Goal: Feedback & Contribution: Contribute content

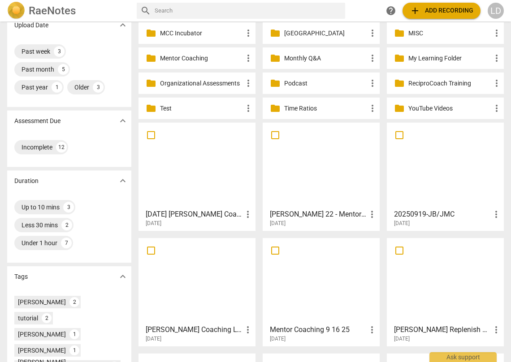
scroll to position [106, 0]
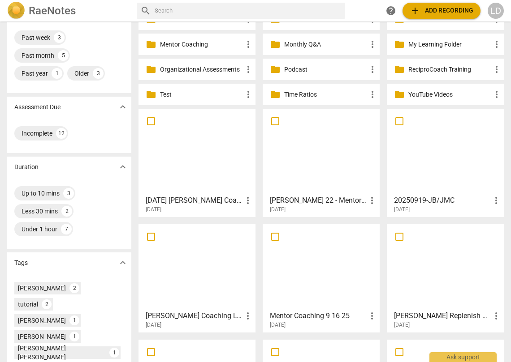
click at [214, 156] on div at bounding box center [197, 151] width 111 height 79
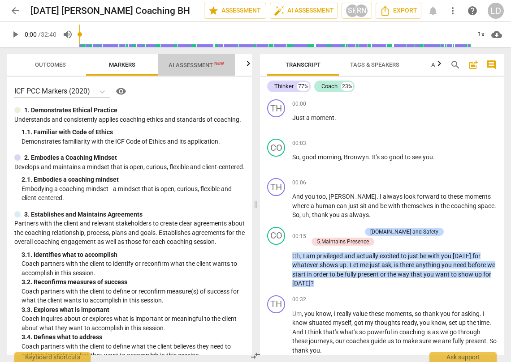
click at [207, 64] on span "AI Assessment New" at bounding box center [196, 65] width 56 height 7
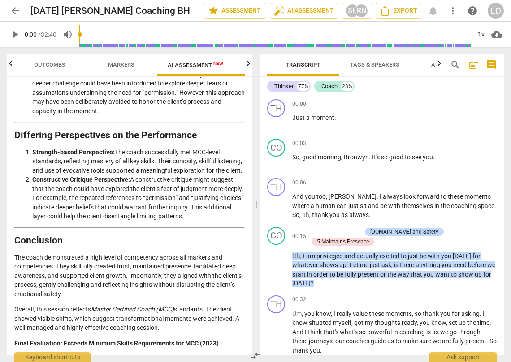
scroll to position [2494, 0]
click at [440, 210] on span "the" at bounding box center [445, 206] width 10 height 7
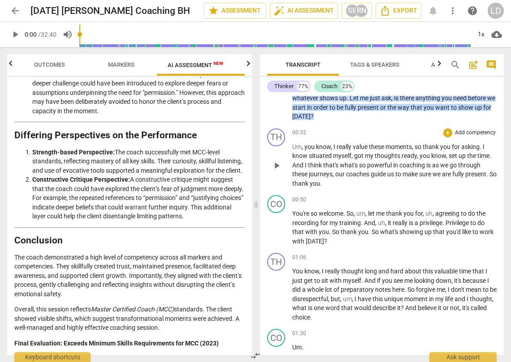
scroll to position [169, 0]
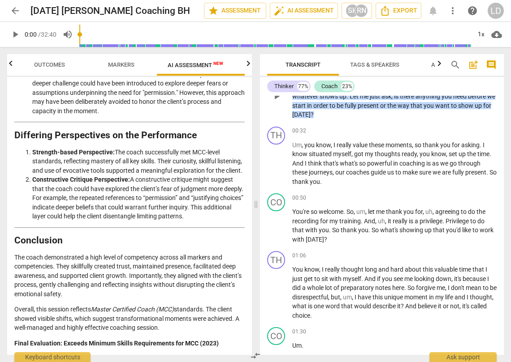
click at [358, 109] on span "present" at bounding box center [369, 105] width 22 height 7
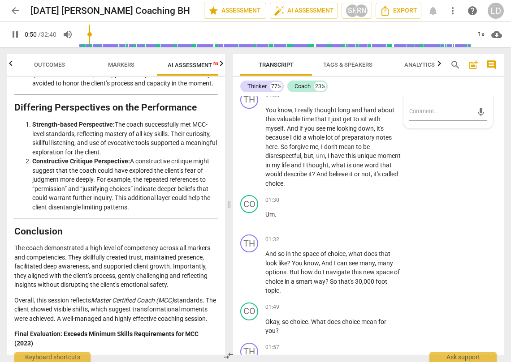
scroll to position [390, 0]
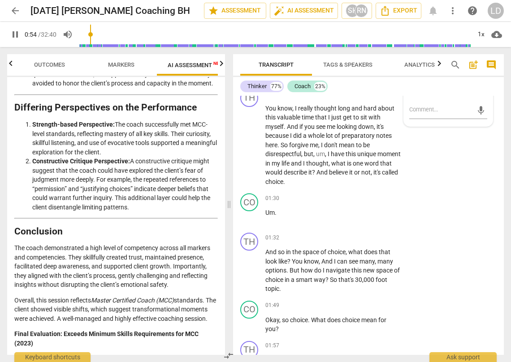
click at [303, 82] on p "You're so welcome . So , um , let me thank you for , uh , agreeing to do the re…" at bounding box center [333, 59] width 136 height 46
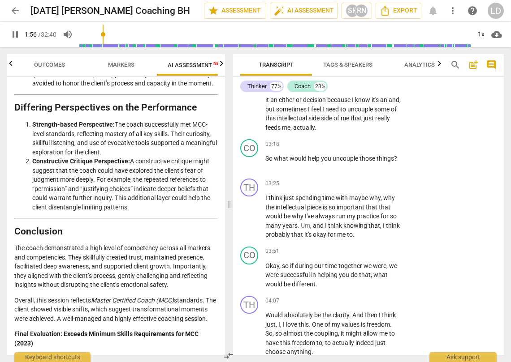
scroll to position [841, 0]
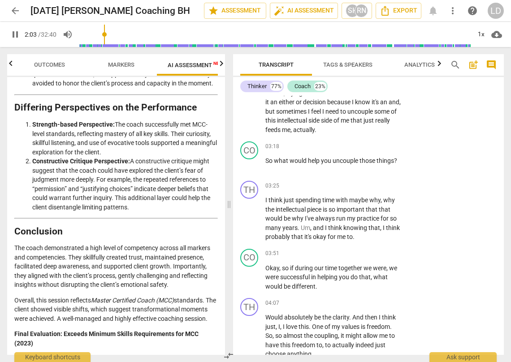
type input "126"
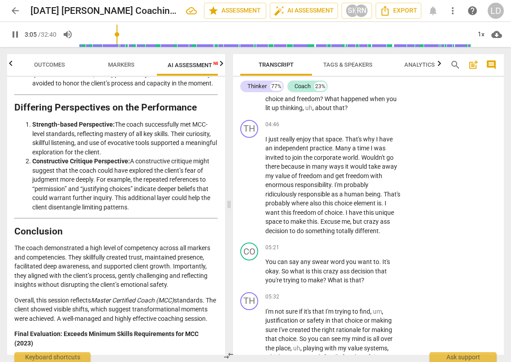
scroll to position [1148, 0]
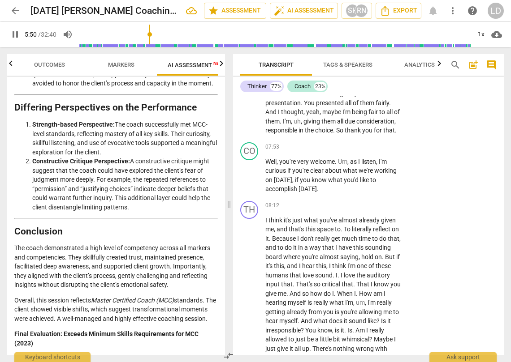
scroll to position [1762, 0]
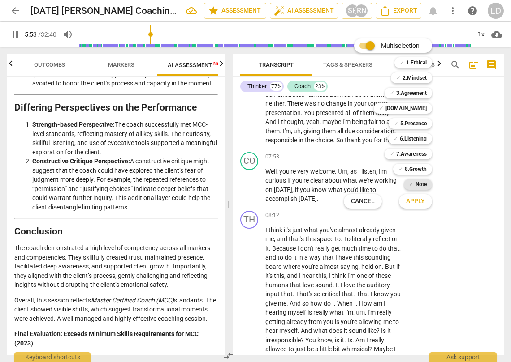
click at [427, 181] on b "Note" at bounding box center [420, 184] width 11 height 11
click at [421, 199] on span "Apply" at bounding box center [415, 201] width 19 height 9
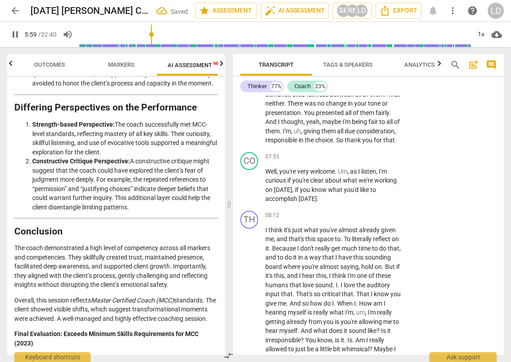
type input "360"
type textarea "C"
type input "361"
type textarea "Ch"
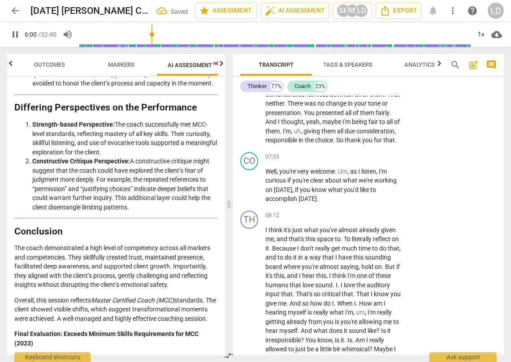
type textarea "Ch"
type input "361"
type textarea "Cho"
type textarea "[PERSON_NAME]"
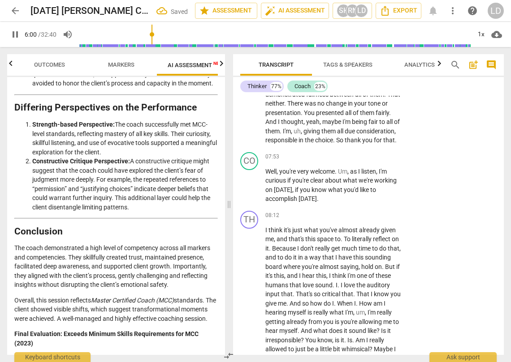
type textarea "[PERSON_NAME]"
type input "361"
type textarea "Choic"
type input "361"
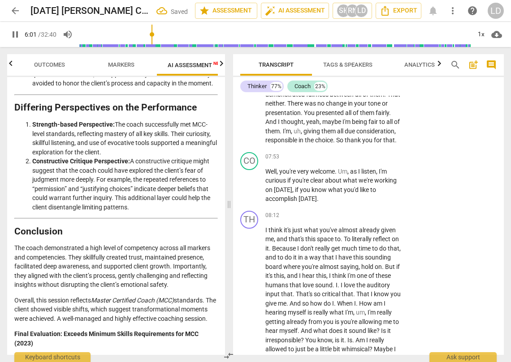
type textarea "Choice"
type input "362"
type textarea "Choice"
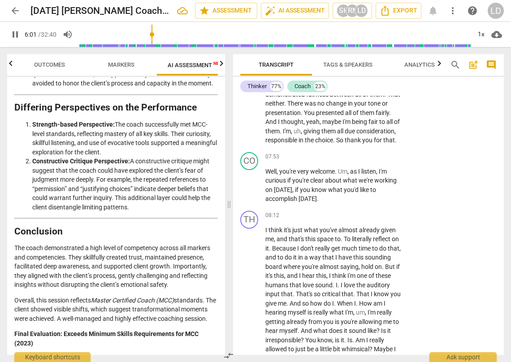
type input "362"
type textarea "Choice p"
type input "362"
type textarea "Choice po"
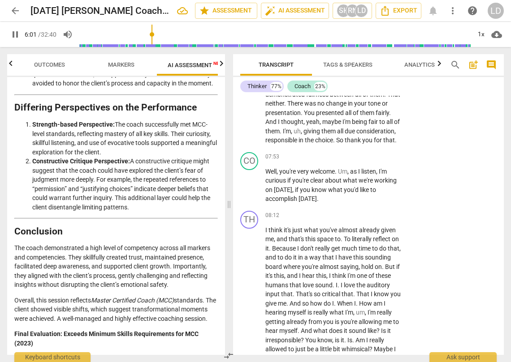
type textarea "Choice po"
type textarea "Choice poi"
type input "362"
type textarea "Choice poin"
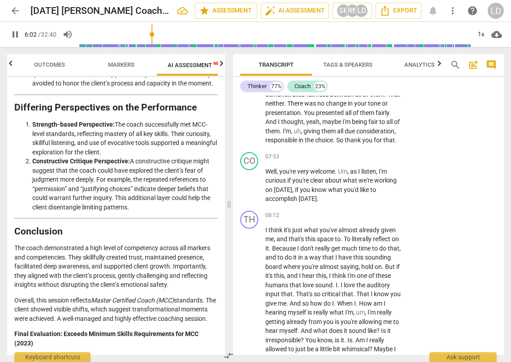
type textarea "Choice poin"
type input "363"
type textarea "Choice point"
type input "363"
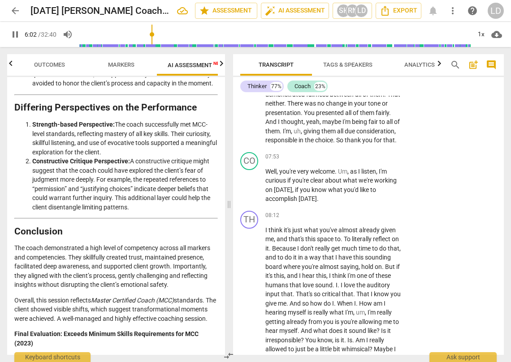
type textarea "Choice point"
type input "363"
type textarea "Choice point f"
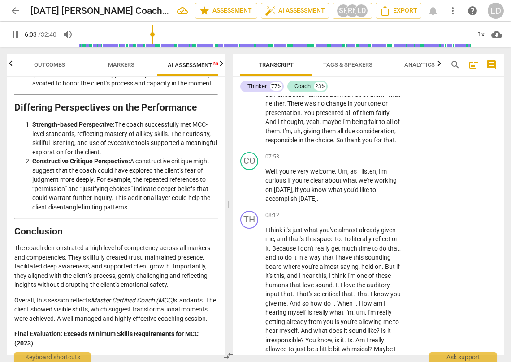
type textarea "Choice point fo"
type input "363"
type textarea "Choice point for"
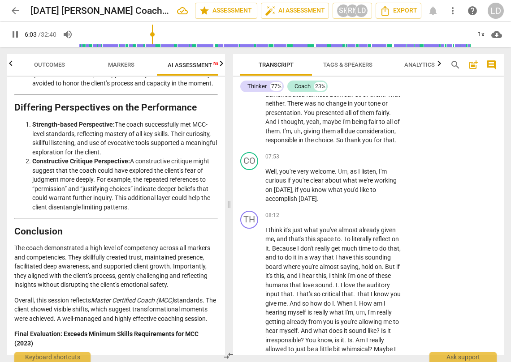
type input "364"
type textarea "Choice point for"
type textarea "Choice point for t"
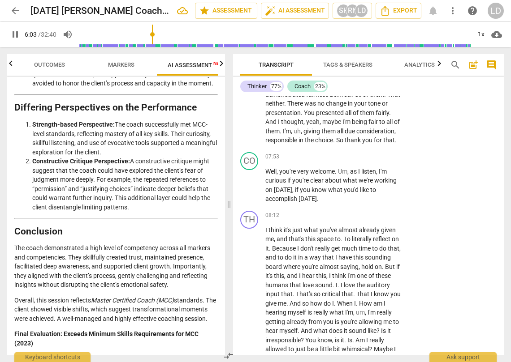
type input "364"
type textarea "Choice point for th"
type textarea "Choice point for thi"
type input "364"
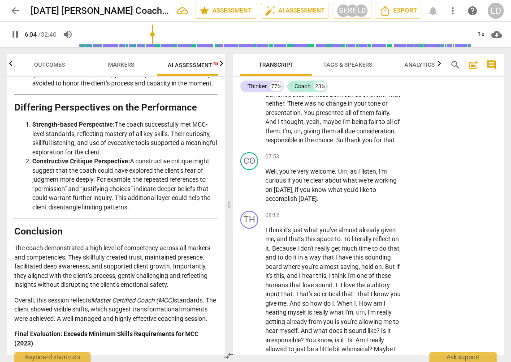
type textarea "Choice point for this"
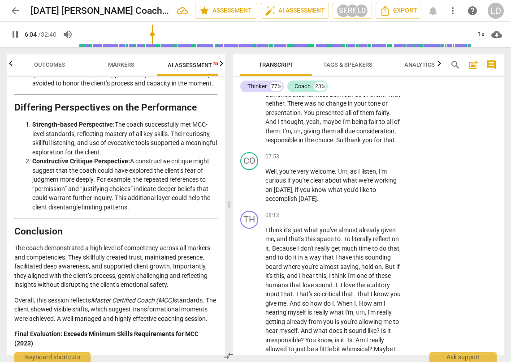
type input "365"
type textarea "Choice point for this q"
type input "365"
type textarea "Choice point for this qu"
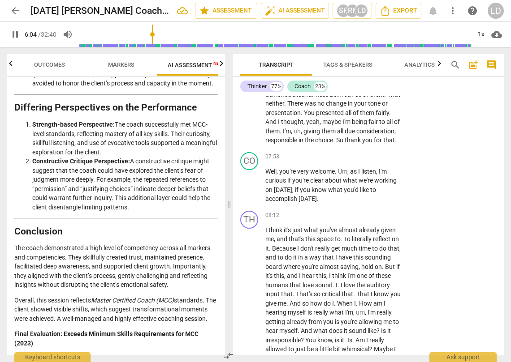
type textarea "Choice point for this qu"
type textarea "Choice point for this que"
type input "365"
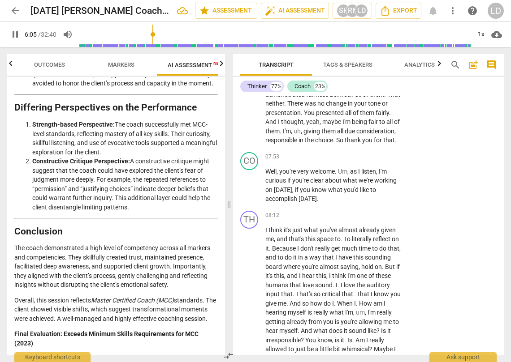
type textarea "Choice point for this ques"
type textarea "Choice point for this quest"
type textarea "Choice point for this questi"
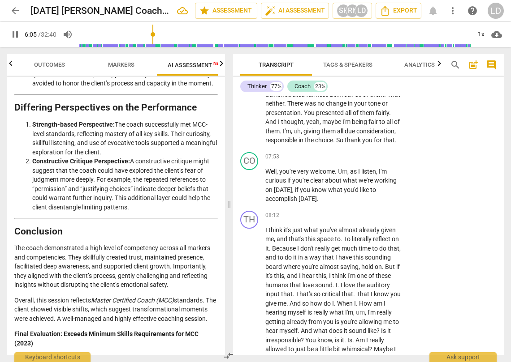
type textarea "Choice point for this questi"
type input "366"
type textarea "Choice point for this questio"
type input "366"
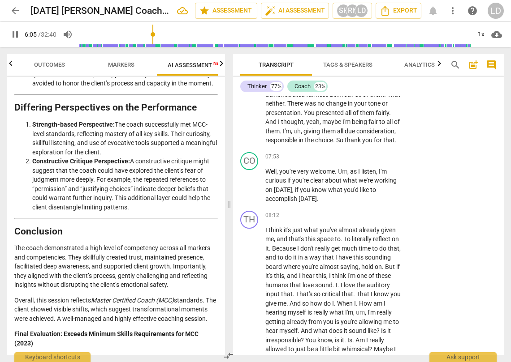
type textarea "Choice point for this question"
type input "366"
type textarea "Choice point for this question?"
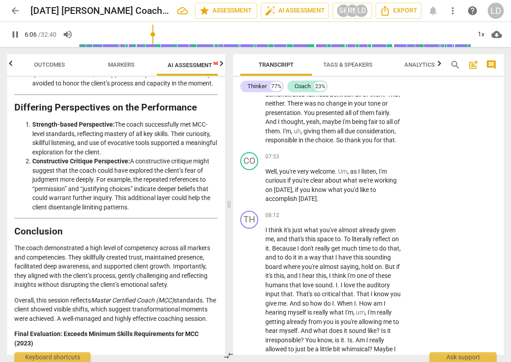
type input "367"
type textarea "Choice point for this question?"
type input "367"
type textarea "Choice point for this question?"
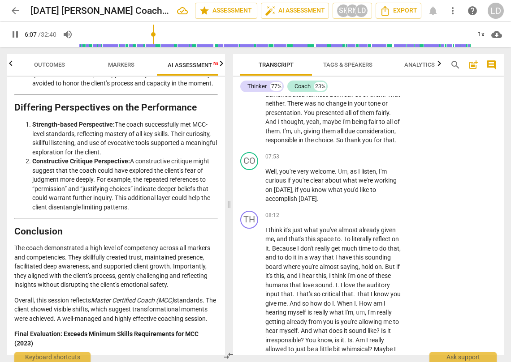
type textarea "Choice point for this question?"
type input "369"
type textarea "Choice point for this question?"
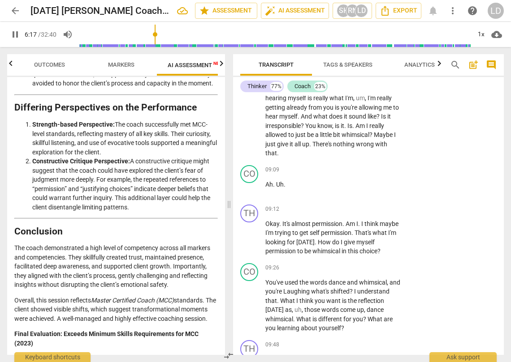
scroll to position [1980, 0]
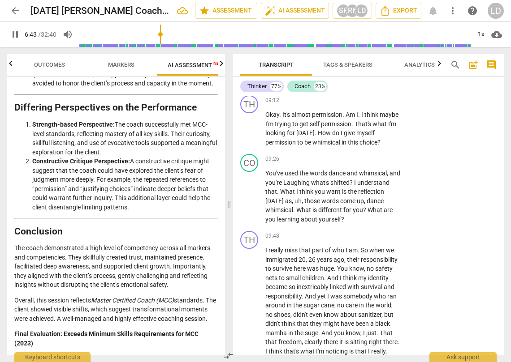
scroll to position [2095, 0]
type input "406"
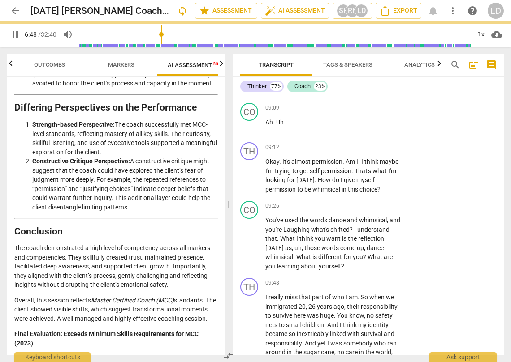
scroll to position [2047, 0]
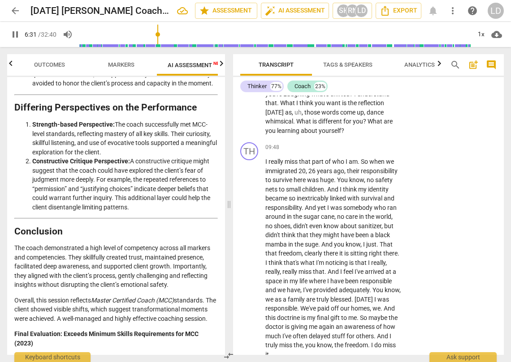
scroll to position [2184, 0]
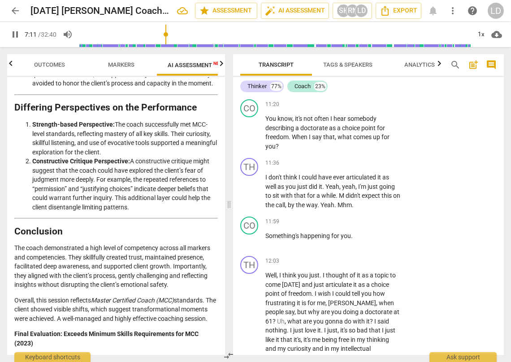
scroll to position [2531, 0]
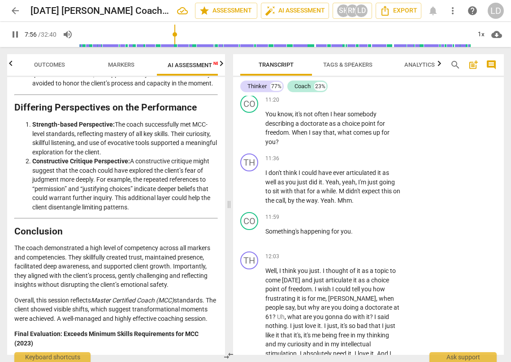
scroll to position [2537, 0]
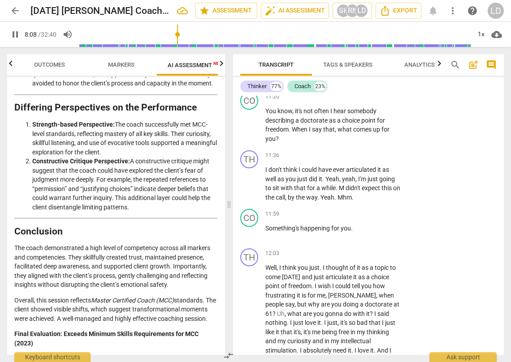
type input "489"
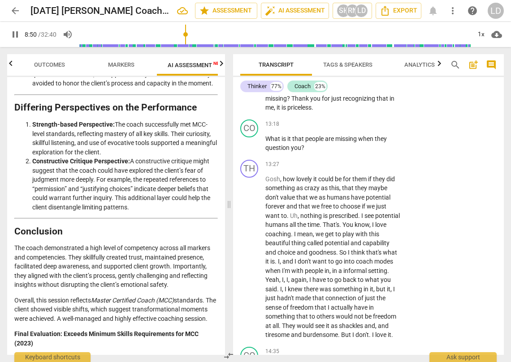
scroll to position [2882, 0]
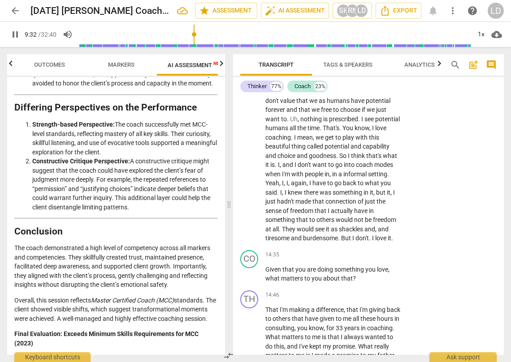
scroll to position [2981, 0]
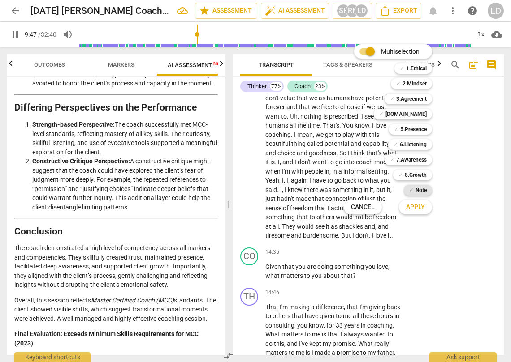
click at [423, 188] on div "✓ Note" at bounding box center [418, 190] width 28 height 11
click at [417, 205] on span "Apply" at bounding box center [415, 207] width 19 height 9
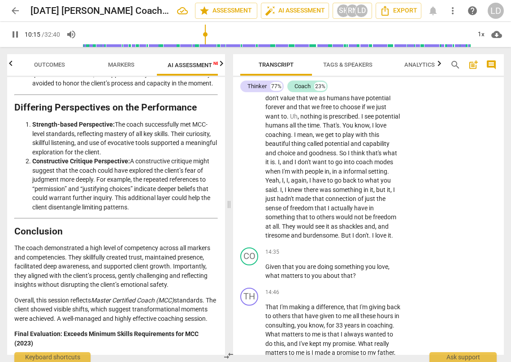
type input "616"
type textarea "I"
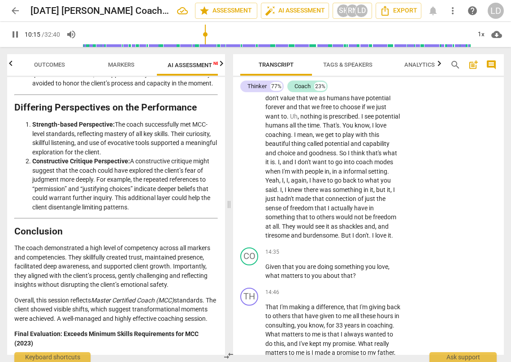
type input "616"
type textarea "I l"
type input "616"
type textarea "I li"
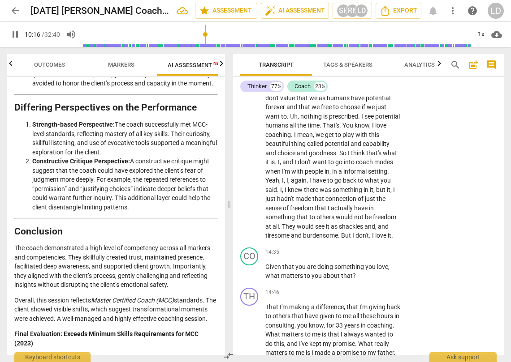
type textarea "I li"
type input "617"
type textarea "I lik"
type input "617"
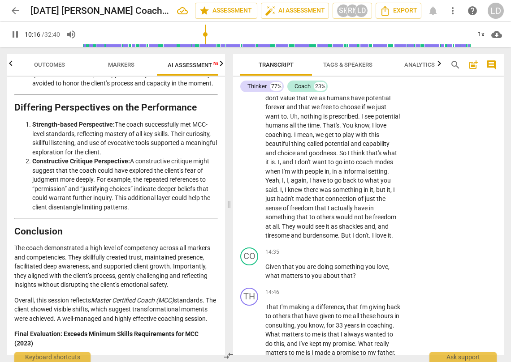
type textarea "I like"
type input "617"
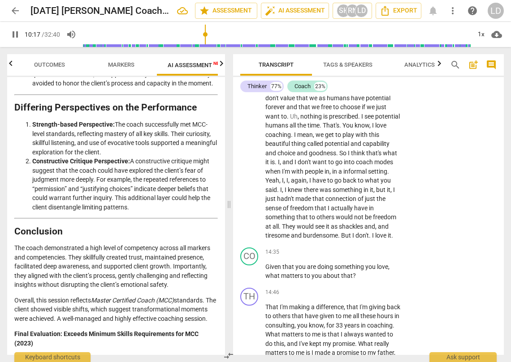
type textarea "I like t"
type textarea "I like th"
type input "618"
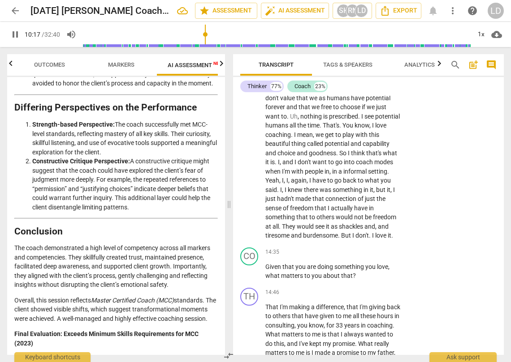
type textarea "I like the"
type input "618"
type textarea "I like the"
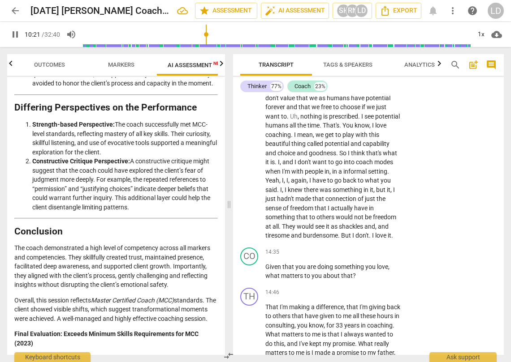
type input "621"
type textarea "I like the q"
type input "622"
type textarea "I like the qu"
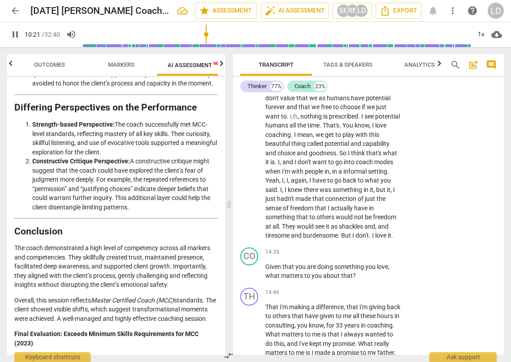
type textarea "I like the qu"
type textarea "I like the que"
type input "622"
type textarea "I like the ques"
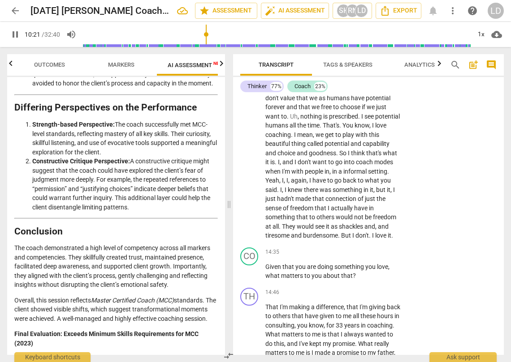
type textarea "I like the ques"
type input "622"
type textarea "I like the quest"
type textarea "I like the questi"
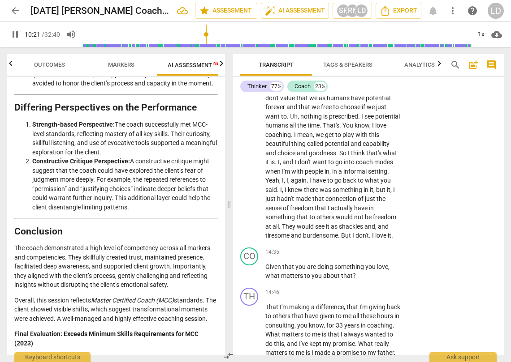
type textarea "I like the questi"
type textarea "I like the questio"
type input "622"
type textarea "I like the question"
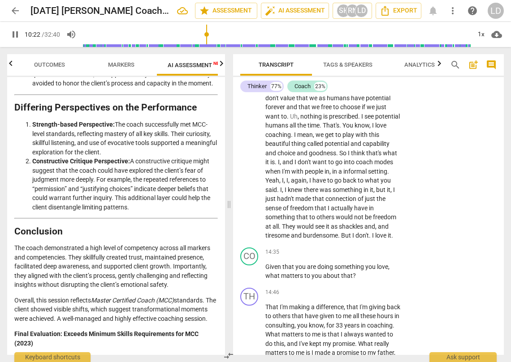
type input "623"
type textarea "I like the question"
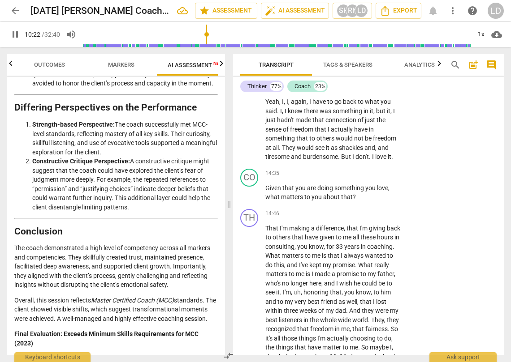
type input "623"
type textarea "I like the question,"
type input "623"
type textarea "I like the question,"
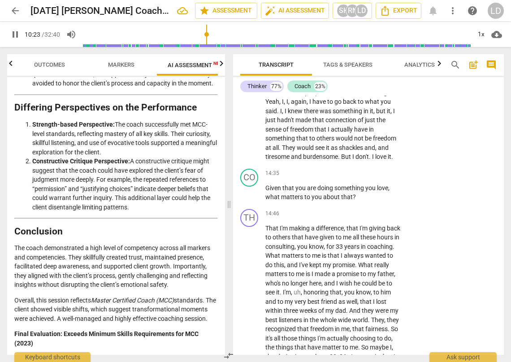
type textarea "I like the question,"
type input "625"
type textarea "I like the question, y"
type input "625"
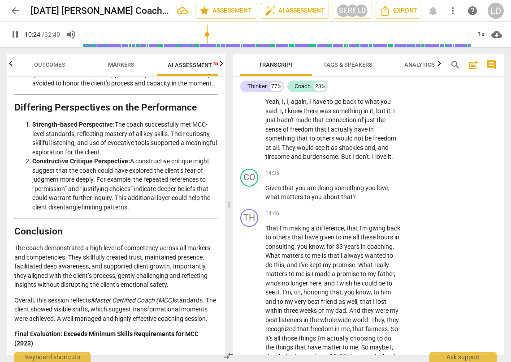
scroll to position [9, 0]
type textarea "I like the question, ye"
type input "625"
type textarea "I like the question, yet"
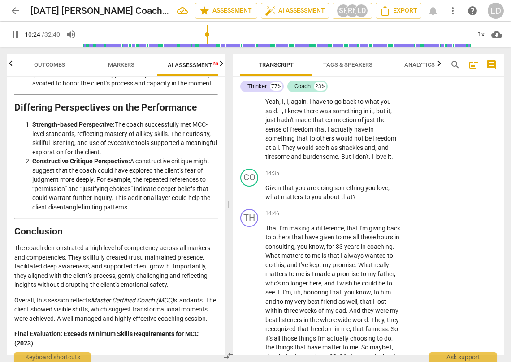
type textarea "I like the question, yet"
type input "625"
type textarea "I like the question, yet t"
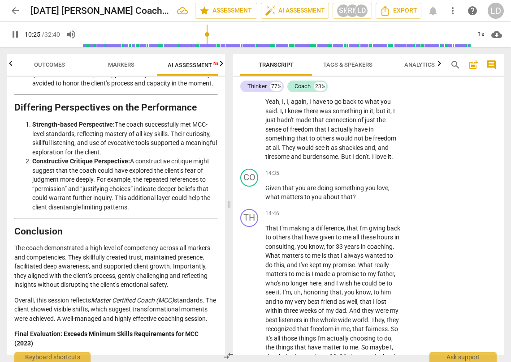
type textarea "I like the question, yet t"
type textarea "I like the question, yet th"
type input "626"
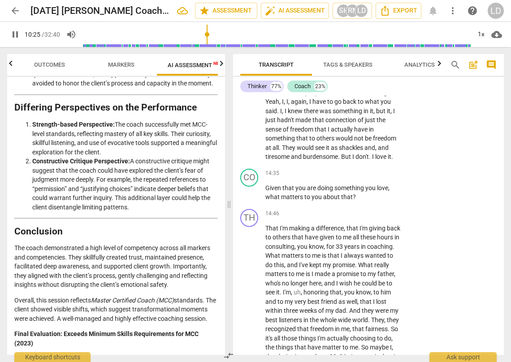
type textarea "I like the question, yet the"
type input "628"
type textarea "I like the question, yet ther"
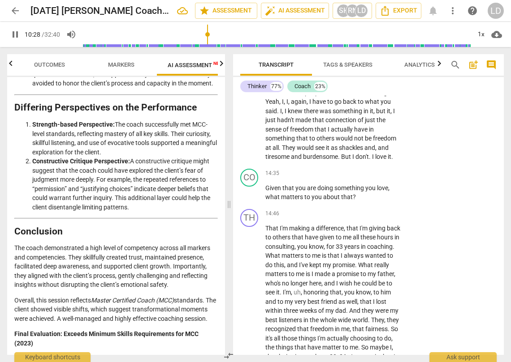
type input "628"
type textarea "I like the question, yet there"
type input "629"
type textarea "I like the question, yet there"
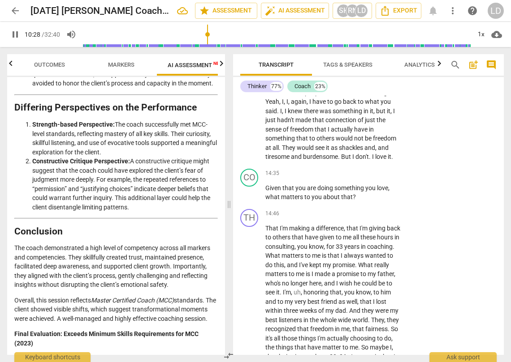
type textarea "I like the question, yet there"
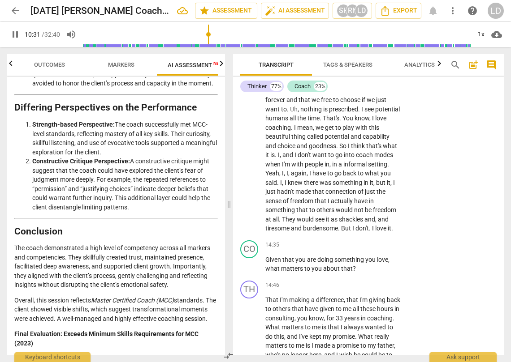
scroll to position [2977, 0]
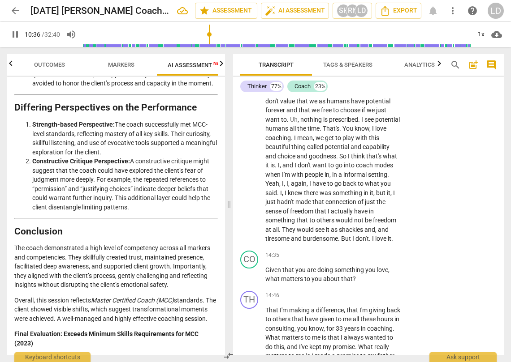
type input "637"
type textarea "I like the question, yet there"
type input "637"
type textarea "I like the question, yet ther"
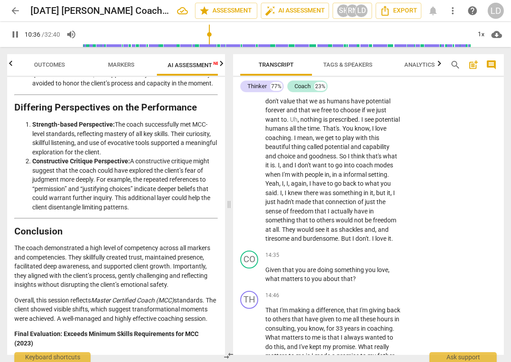
type textarea "I like the question, yet ther"
type input "637"
type textarea "I like the question, yet the"
type input "637"
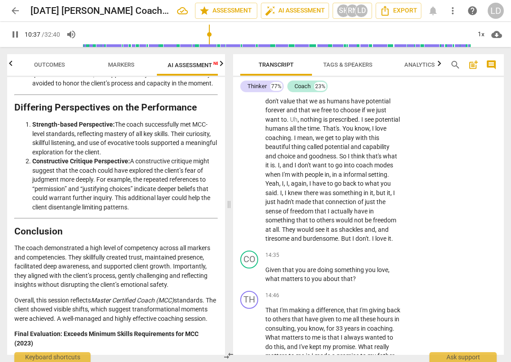
type textarea "I like the question, yet th"
type textarea "I like the question, yet t"
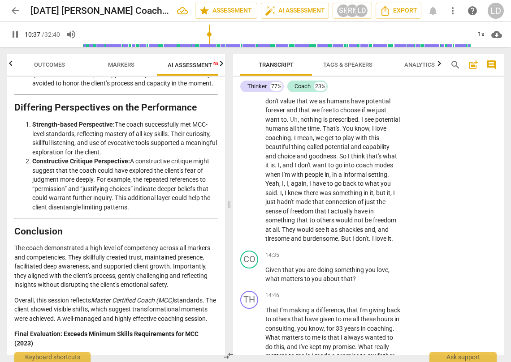
type input "638"
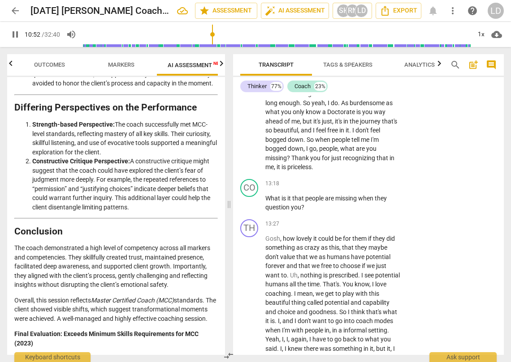
scroll to position [2850, 0]
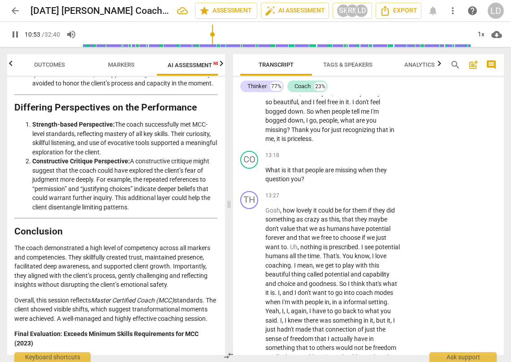
click at [479, 302] on li "Delete" at bounding box center [483, 300] width 31 height 17
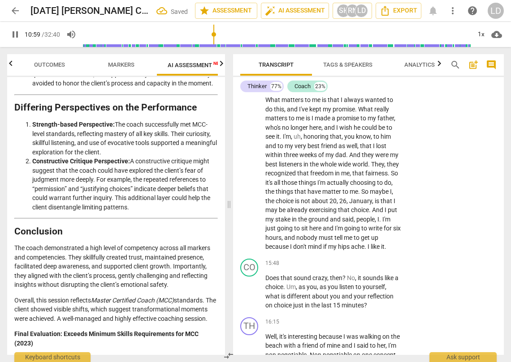
scroll to position [3217, 0]
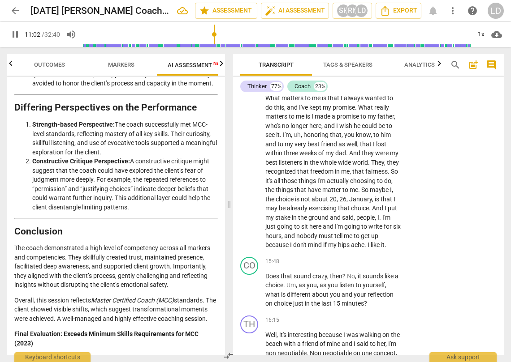
drag, startPoint x: 364, startPoint y: 264, endPoint x: 358, endPoint y: 263, distance: 5.5
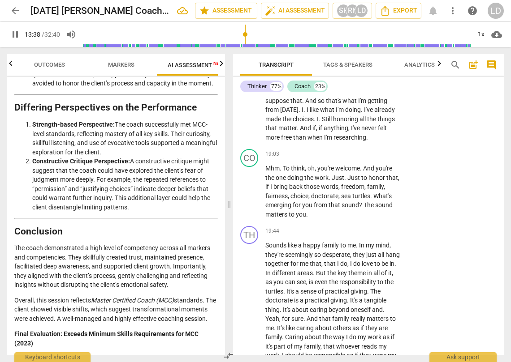
scroll to position [3981, 0]
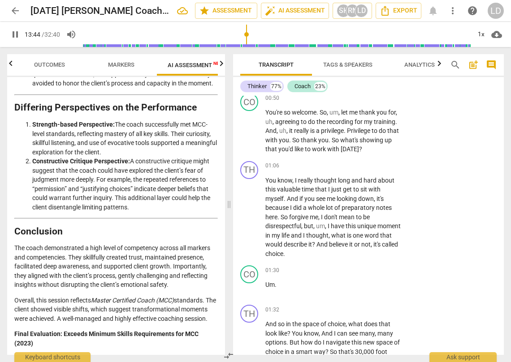
scroll to position [0, 0]
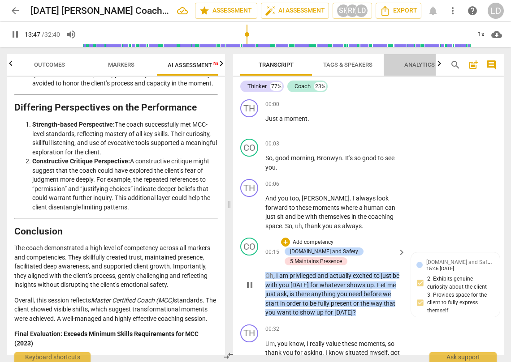
click at [430, 65] on span "Analytics" at bounding box center [419, 64] width 30 height 7
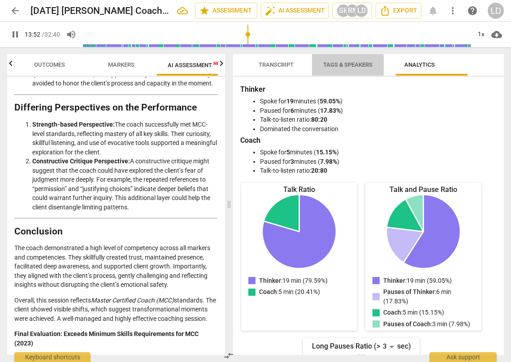
click at [366, 61] on span "Tags & Speakers" at bounding box center [347, 64] width 49 height 7
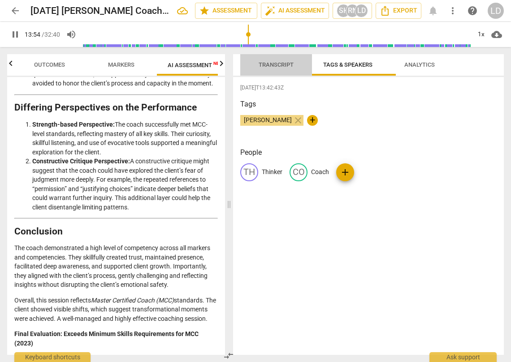
click at [283, 64] on span "Transcript" at bounding box center [276, 64] width 35 height 7
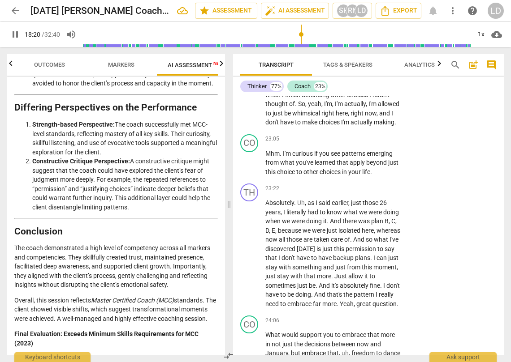
scroll to position [5316, 0]
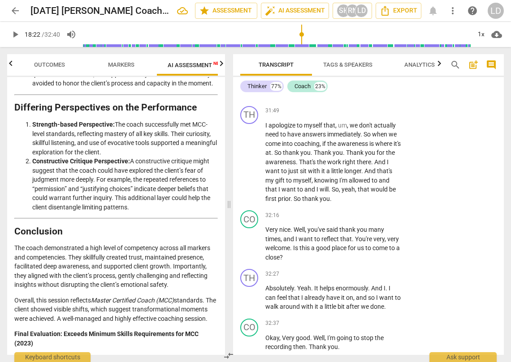
scroll to position [6532, 0]
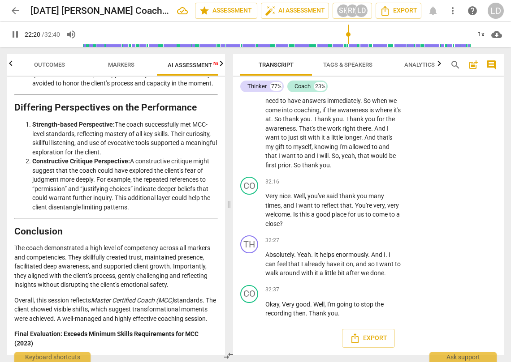
scroll to position [6606, 0]
